Goal: Information Seeking & Learning: Learn about a topic

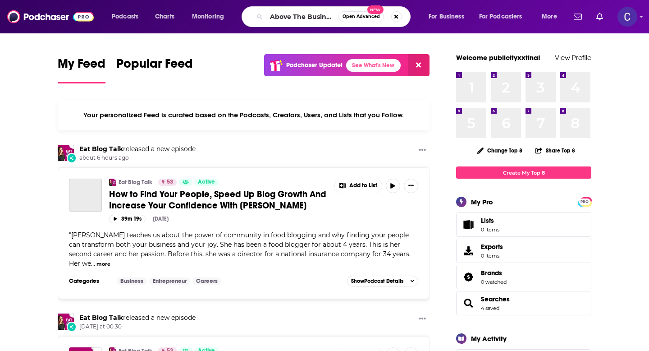
scroll to position [0, 2]
type input "Above The Business"
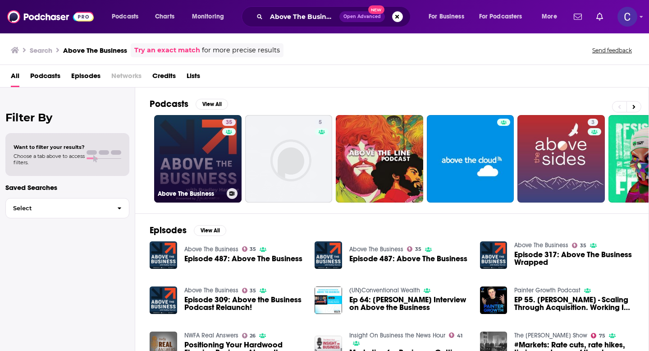
click at [199, 145] on link "35 Above The Business" at bounding box center [197, 158] width 87 height 87
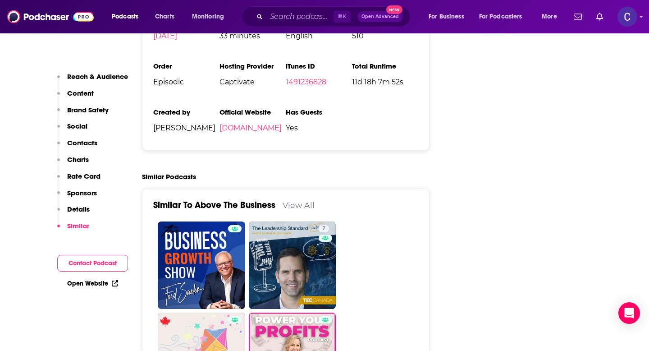
scroll to position [1445, 0]
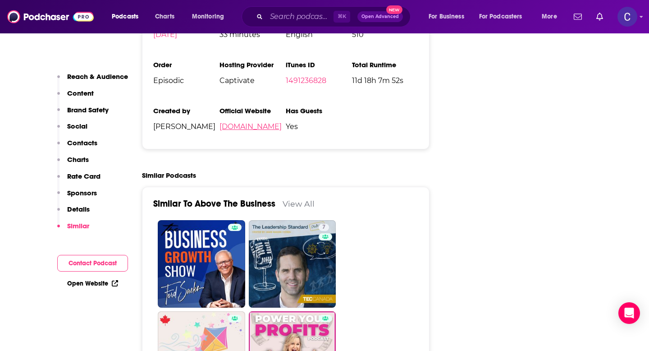
click at [265, 122] on link "[DOMAIN_NAME]" at bounding box center [251, 126] width 62 height 9
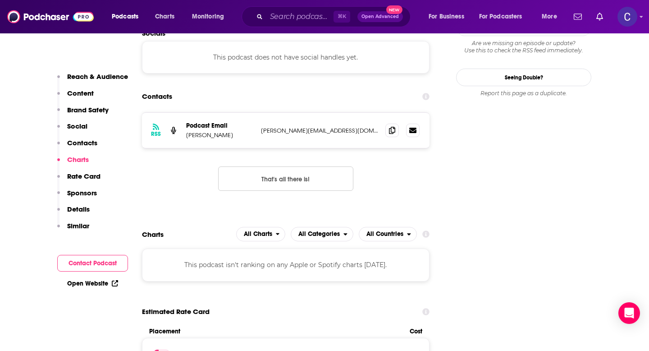
scroll to position [882, 0]
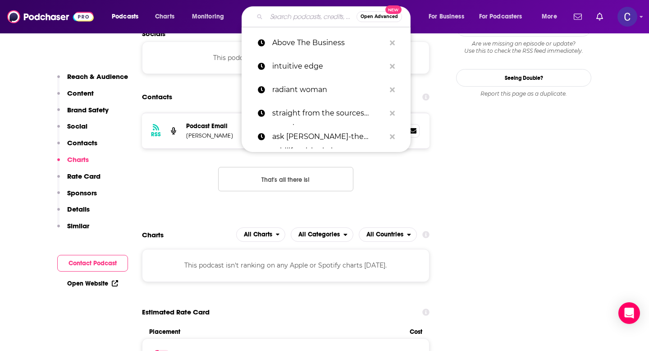
click at [291, 18] on input "Search podcasts, credits, & more..." at bounding box center [312, 16] width 90 height 14
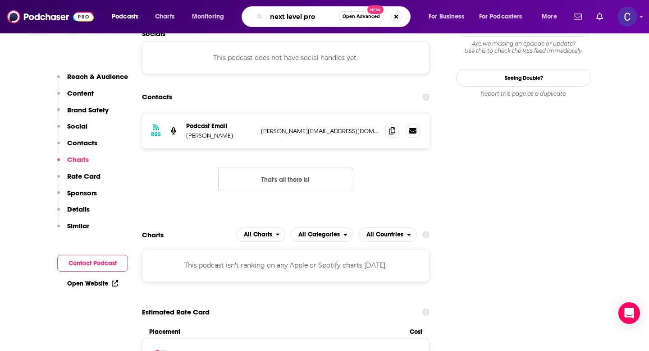
type input "next level pros"
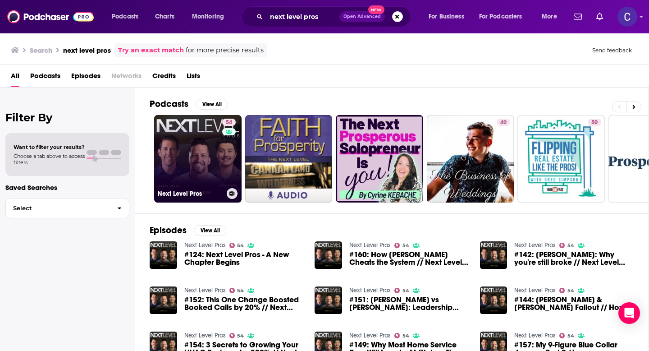
click at [196, 157] on link "54 Next Level Pros" at bounding box center [197, 158] width 87 height 87
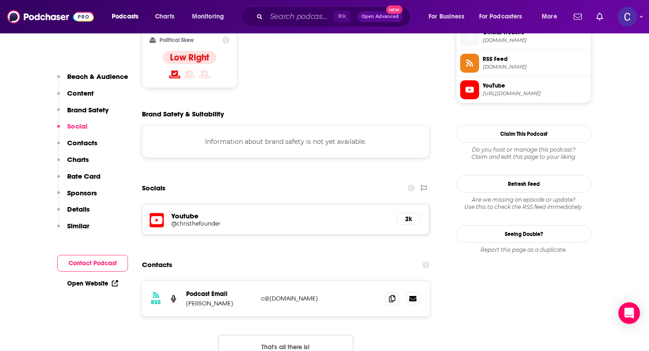
scroll to position [744, 0]
